Goal: Navigation & Orientation: Find specific page/section

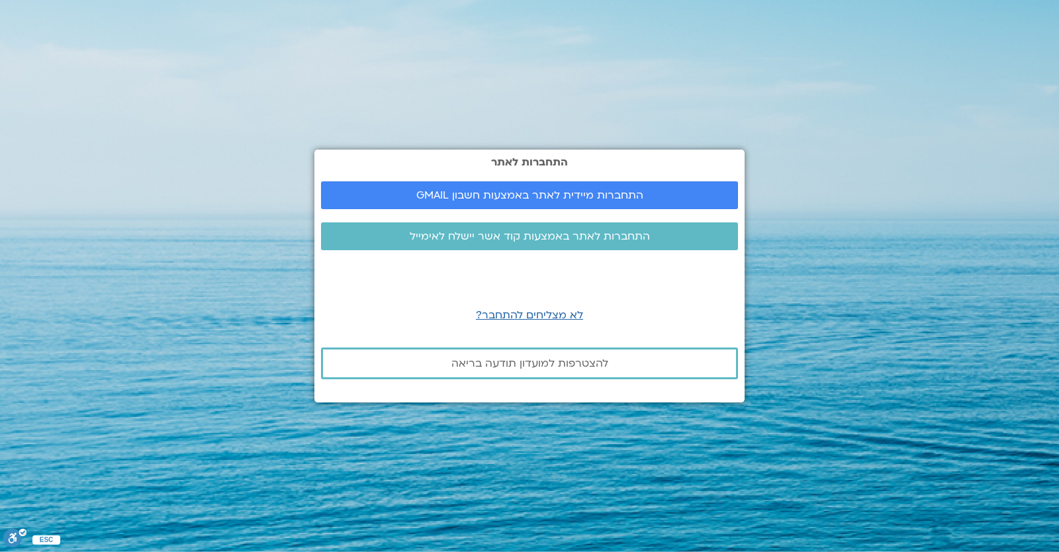
click at [418, 219] on div "התחברות לאתר התחברות מיידית לאתר באמצעות חשבון GMAIL התחברות לאתר באמצעות קוד א…" at bounding box center [529, 276] width 430 height 252
click at [426, 206] on link "התחברות מיידית לאתר באמצעות חשבון GMAIL" at bounding box center [529, 195] width 417 height 28
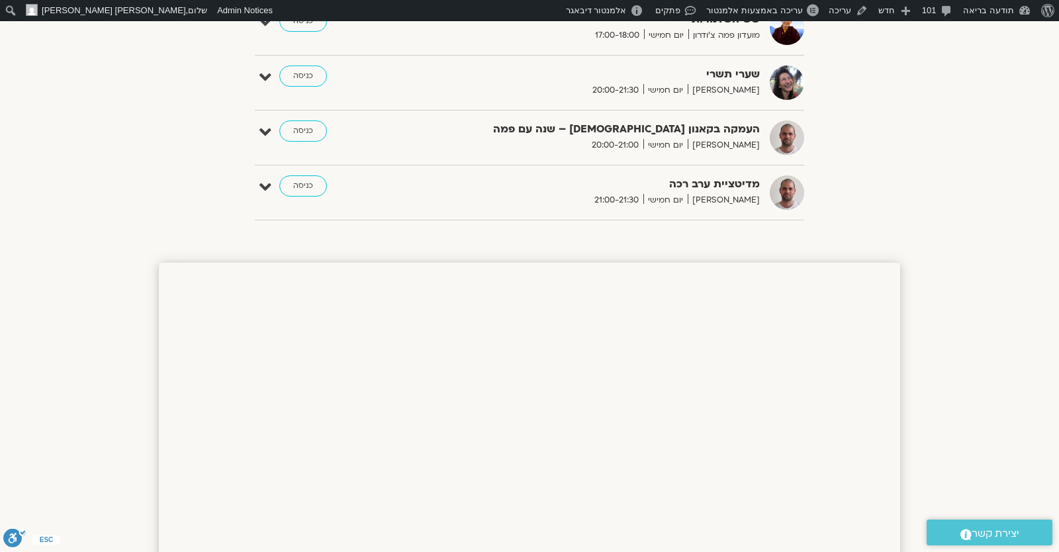
scroll to position [463, 0]
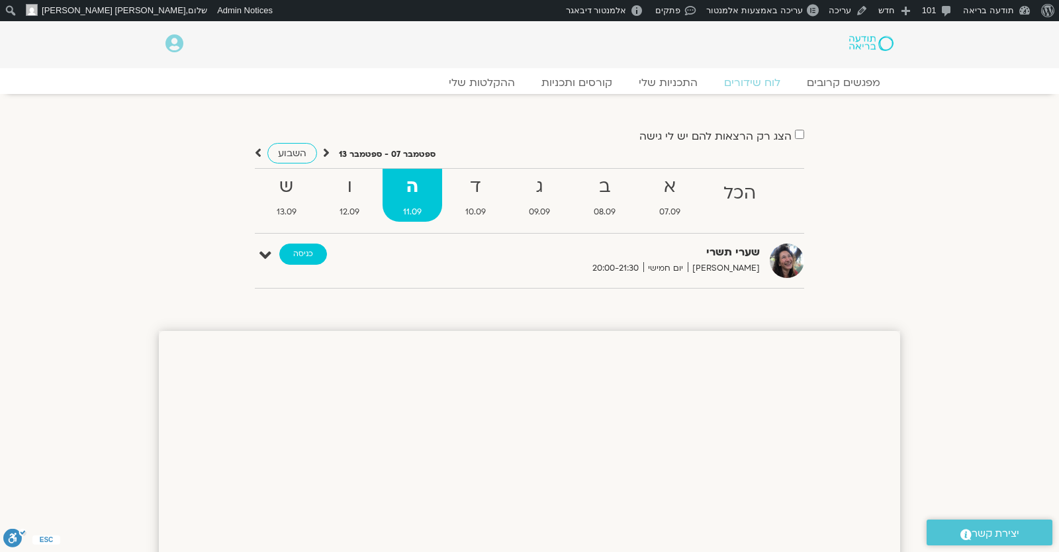
click at [291, 257] on link "כניסה" at bounding box center [303, 254] width 48 height 21
